Goal: Task Accomplishment & Management: Use online tool/utility

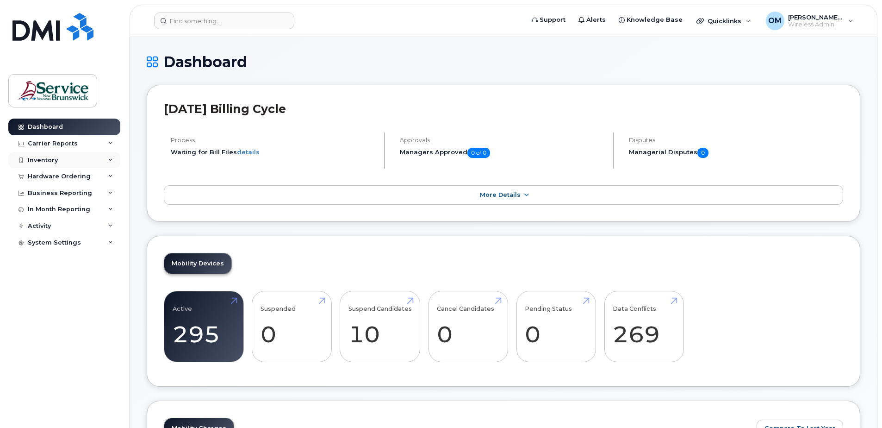
click at [61, 160] on div "Inventory" at bounding box center [64, 160] width 112 height 17
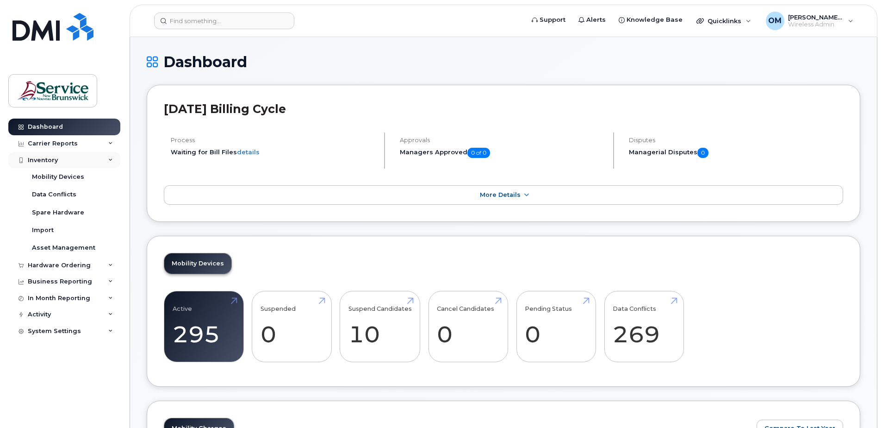
click at [61, 160] on div "Inventory" at bounding box center [64, 160] width 112 height 17
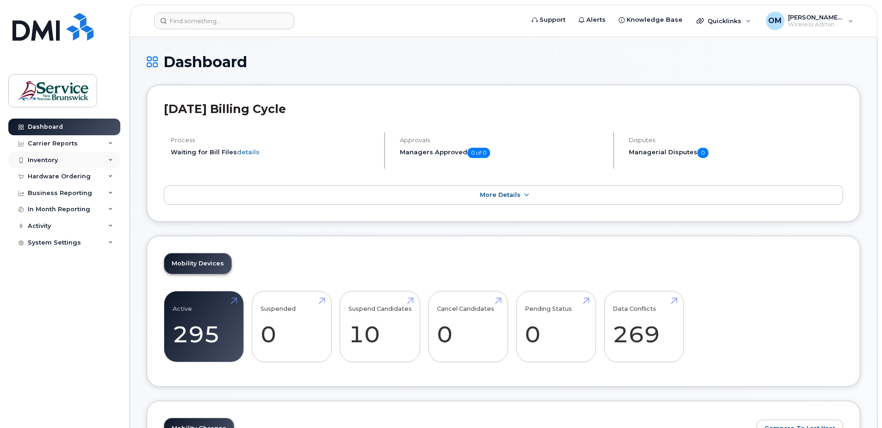
click at [61, 160] on div "Inventory" at bounding box center [64, 160] width 112 height 17
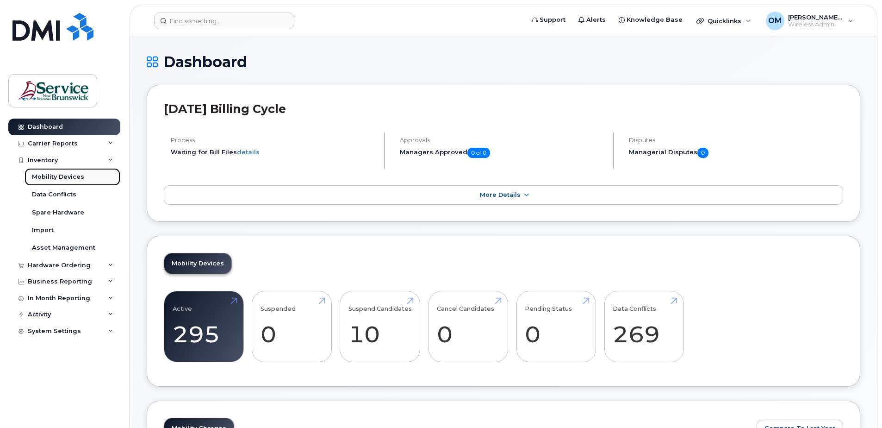
click at [69, 177] on div "Mobility Devices" at bounding box center [58, 177] width 52 height 8
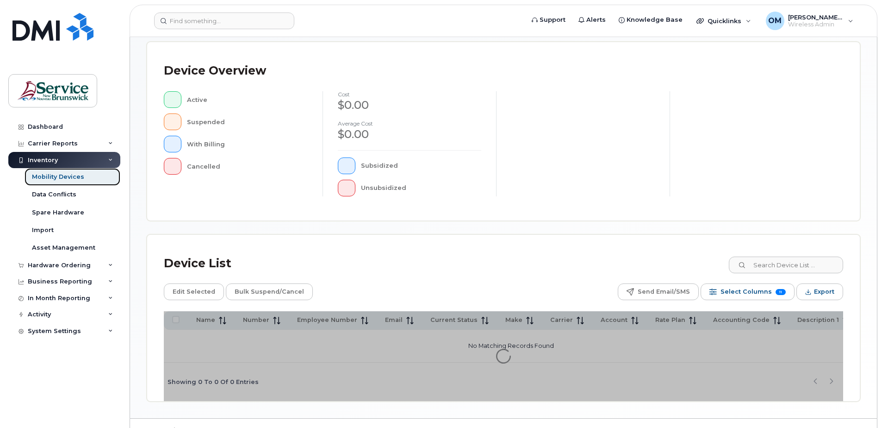
scroll to position [209, 0]
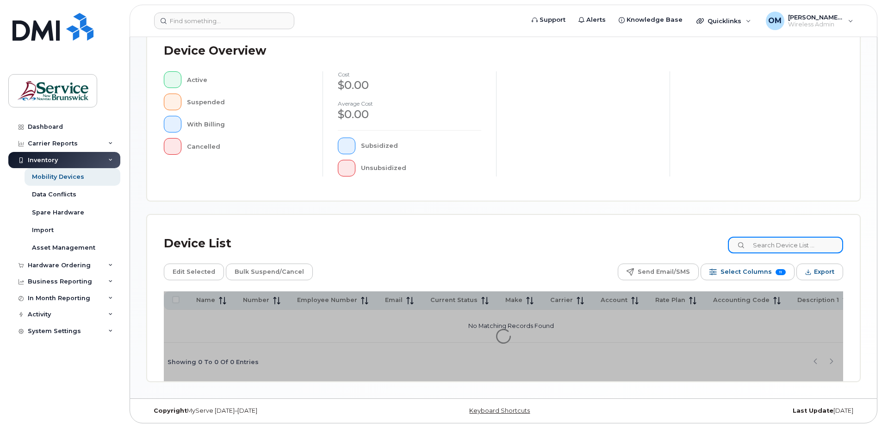
click at [786, 249] on input at bounding box center [785, 245] width 115 height 17
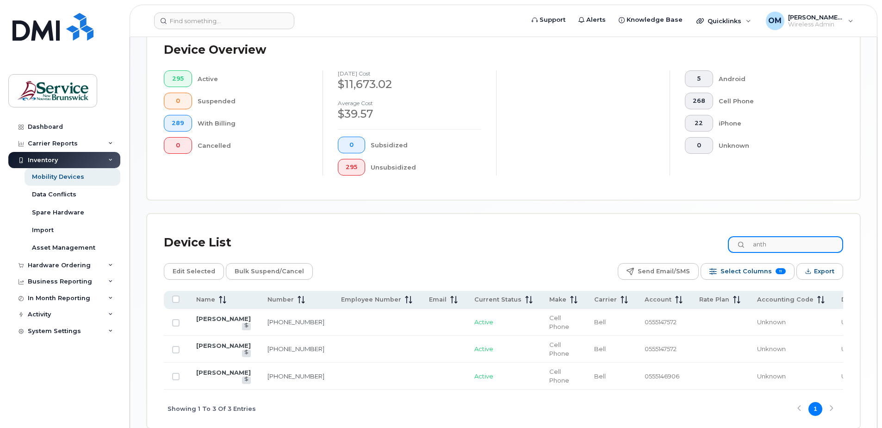
scroll to position [255, 0]
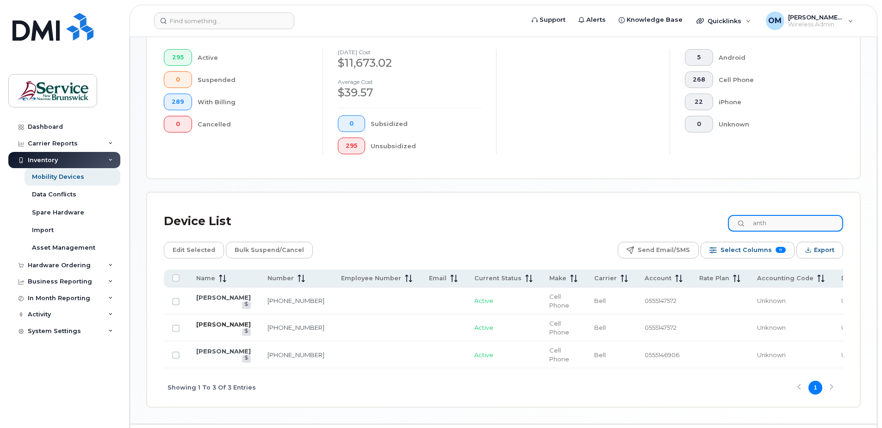
type input "anth"
click at [213, 328] on link "[PERSON_NAME]" at bounding box center [223, 323] width 55 height 7
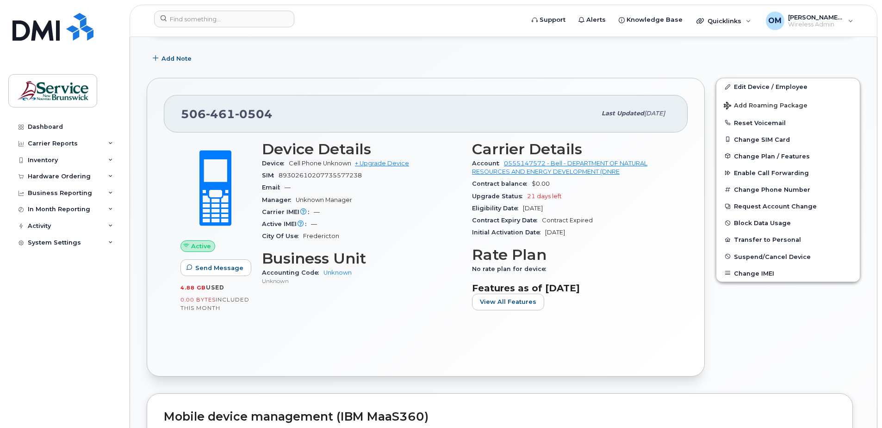
scroll to position [139, 0]
click at [769, 108] on span "Add Roaming Package" at bounding box center [766, 106] width 84 height 9
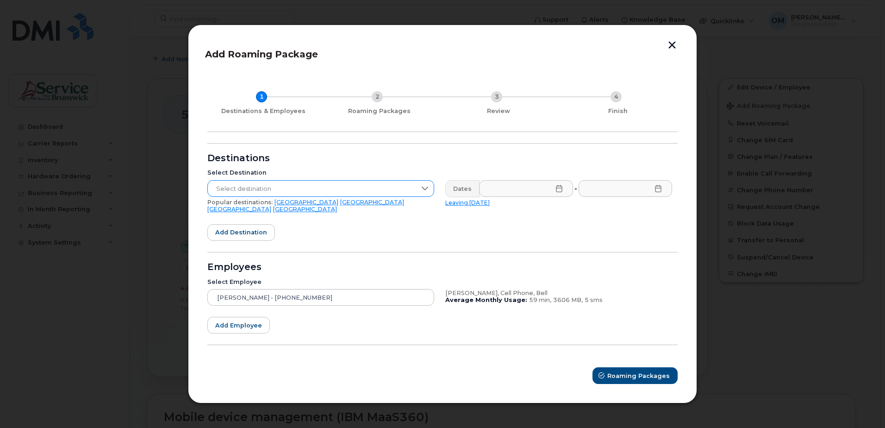
click at [415, 190] on span "Select destination" at bounding box center [312, 189] width 208 height 17
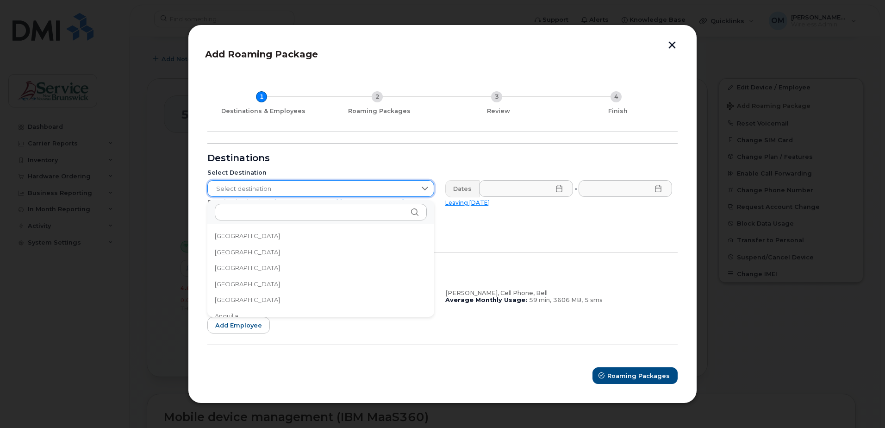
click at [676, 44] on button "button" at bounding box center [672, 46] width 14 height 10
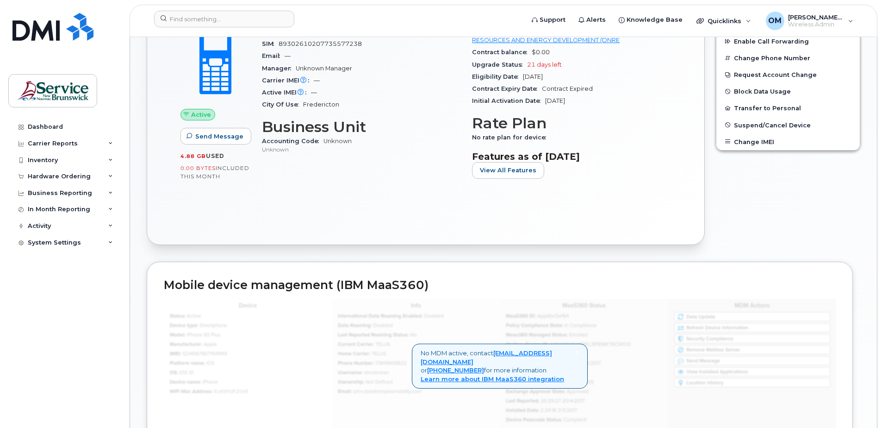
scroll to position [93, 0]
